Goal: Navigation & Orientation: Find specific page/section

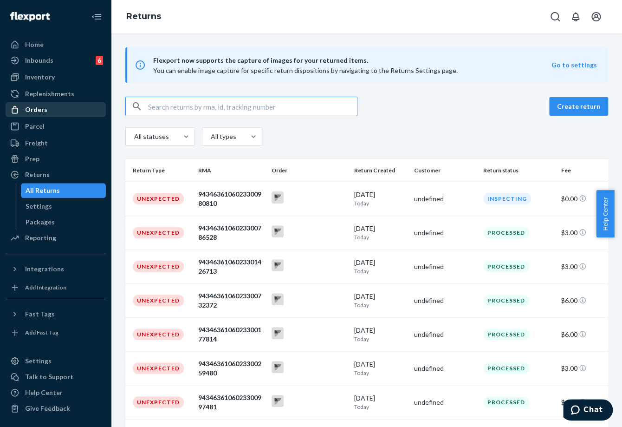
click at [60, 107] on div "Orders" at bounding box center [55, 109] width 98 height 13
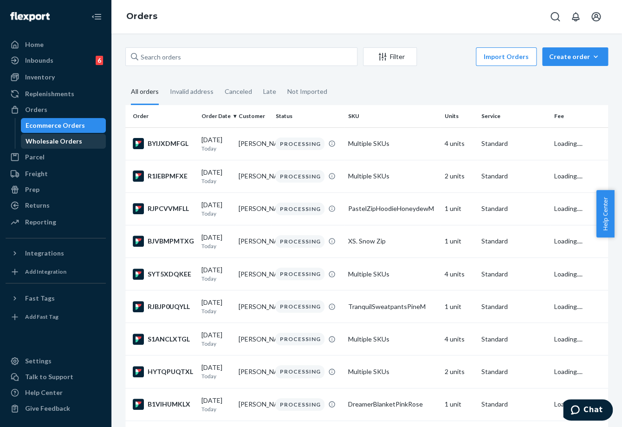
click at [59, 142] on div "Wholesale Orders" at bounding box center [54, 140] width 57 height 9
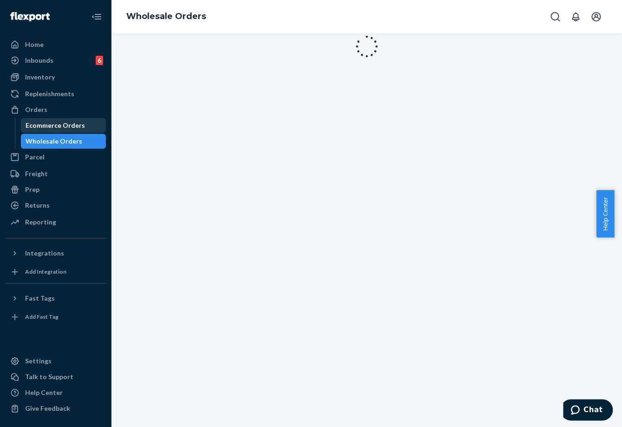
click at [63, 126] on div "Ecommerce Orders" at bounding box center [55, 125] width 59 height 9
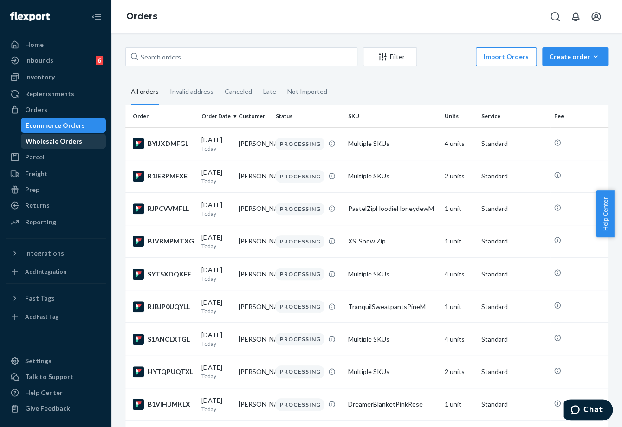
click at [61, 140] on div "Wholesale Orders" at bounding box center [54, 140] width 57 height 9
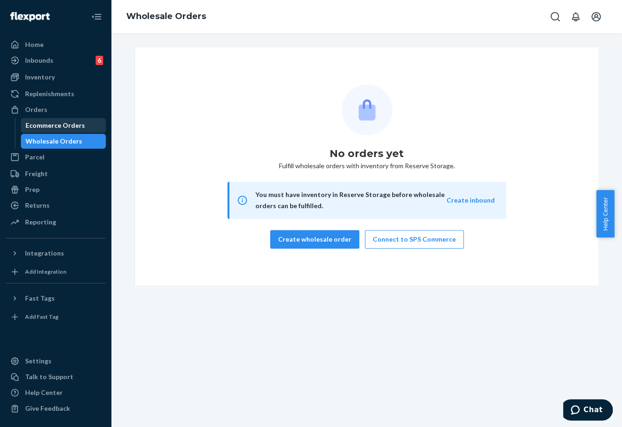
click at [61, 125] on div "Ecommerce Orders" at bounding box center [55, 125] width 59 height 9
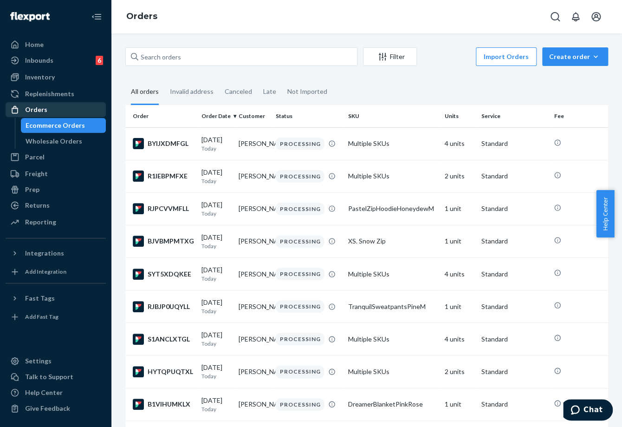
click at [40, 109] on div "Orders" at bounding box center [36, 109] width 22 height 9
click at [39, 41] on div "Home" at bounding box center [34, 44] width 19 height 9
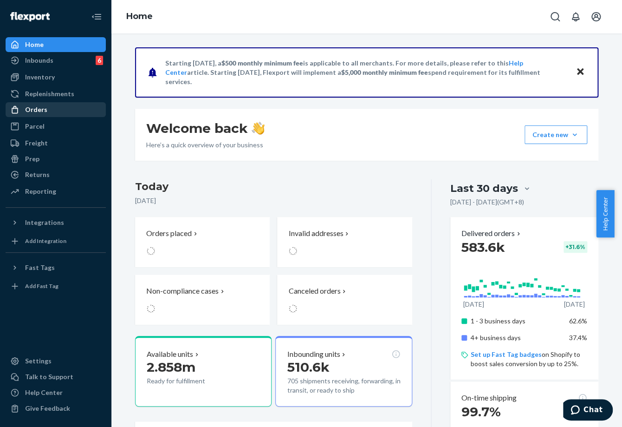
click at [41, 107] on div "Orders" at bounding box center [36, 109] width 22 height 9
